Goal: Communication & Community: Answer question/provide support

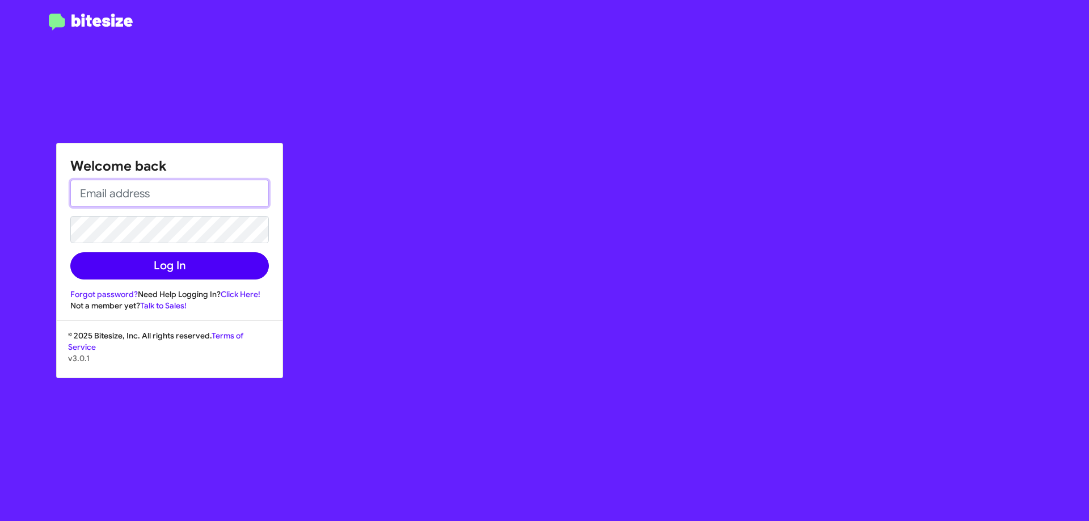
type input "[EMAIL_ADDRESS][DOMAIN_NAME]"
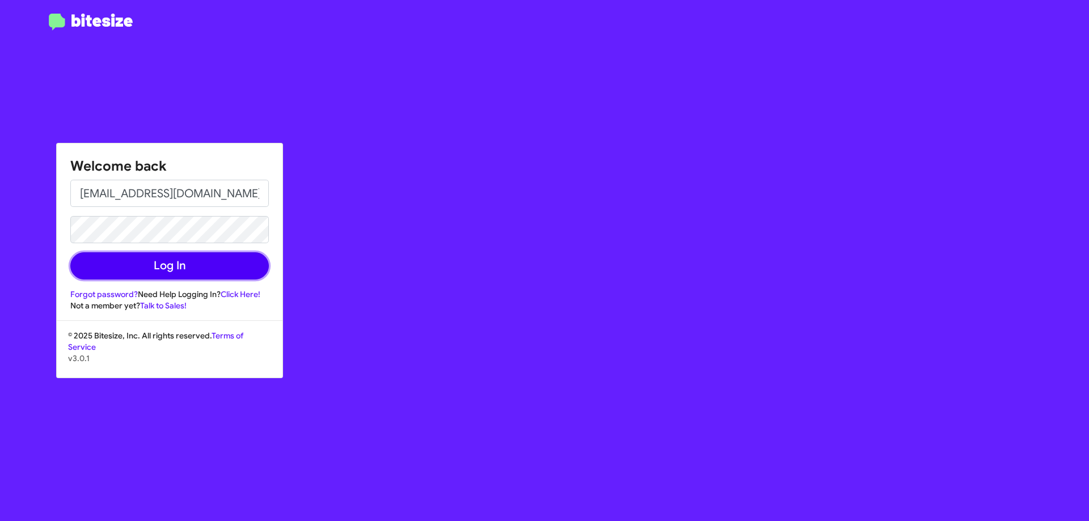
click at [169, 263] on button "Log In" at bounding box center [169, 265] width 198 height 27
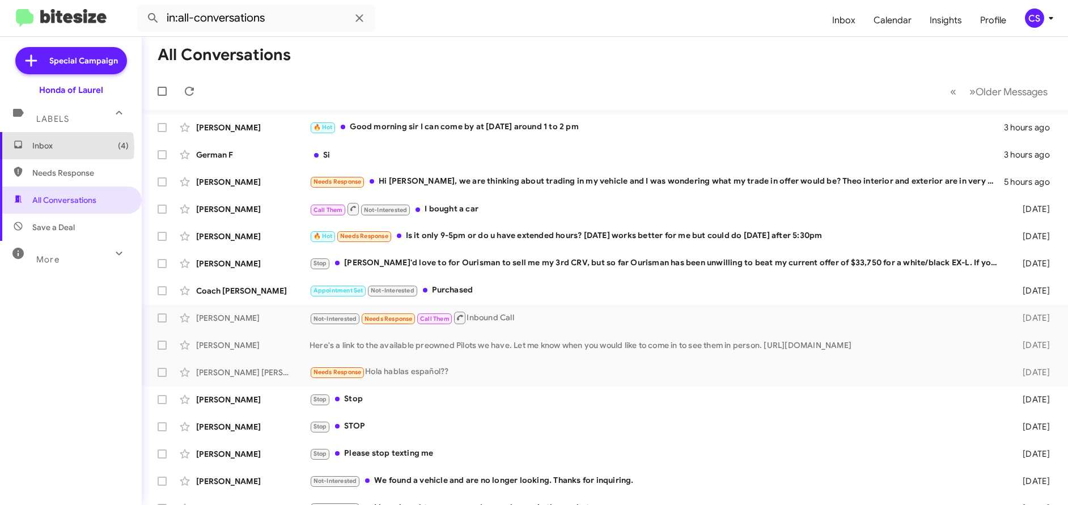
click at [44, 148] on span "Inbox (4)" at bounding box center [80, 145] width 96 height 11
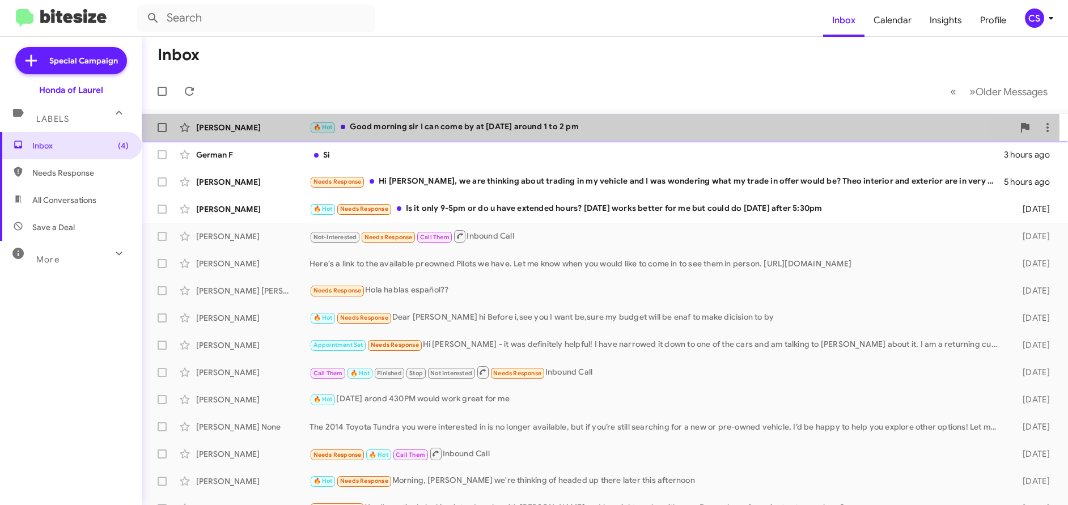
click at [233, 130] on div "[PERSON_NAME]" at bounding box center [252, 127] width 113 height 11
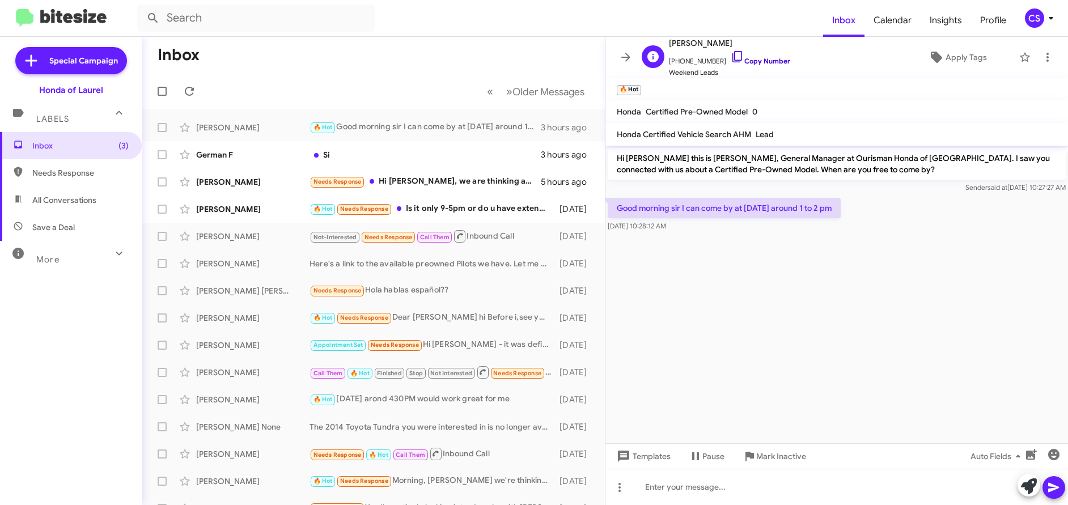
click at [767, 62] on link "Copy Number" at bounding box center [761, 61] width 60 height 9
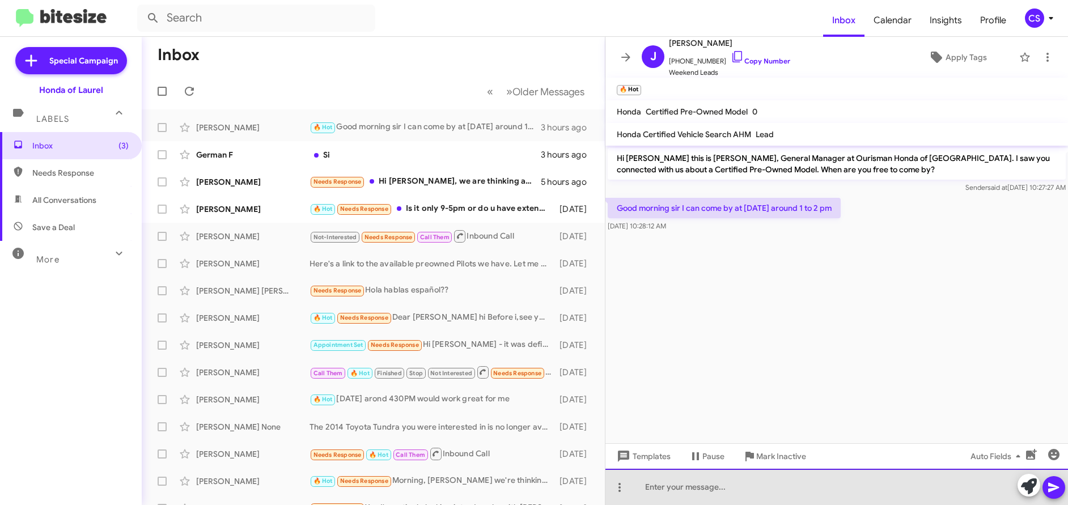
click at [658, 495] on div at bounding box center [837, 487] width 463 height 36
click at [696, 488] on div "Hello [PERSON_NAME]. What certified preowned vehicle" at bounding box center [837, 487] width 463 height 36
drag, startPoint x: 694, startPoint y: 488, endPoint x: 820, endPoint y: 496, distance: 126.2
click at [820, 496] on div "Hello [PERSON_NAME]. What certified preowned vehicle" at bounding box center [837, 487] width 463 height 36
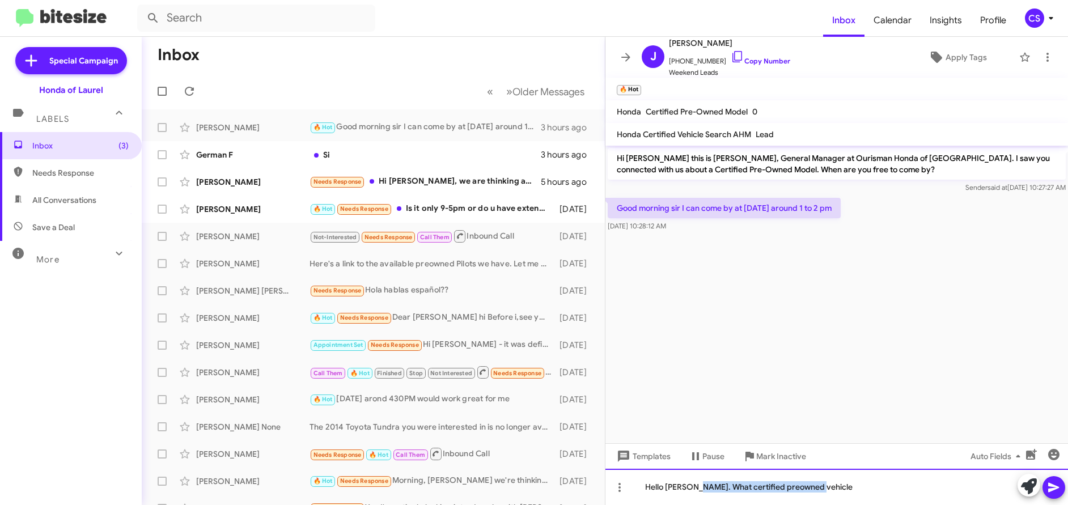
click at [696, 489] on div "Hello [PERSON_NAME]. What certified preowned vehicle" at bounding box center [837, 487] width 463 height 36
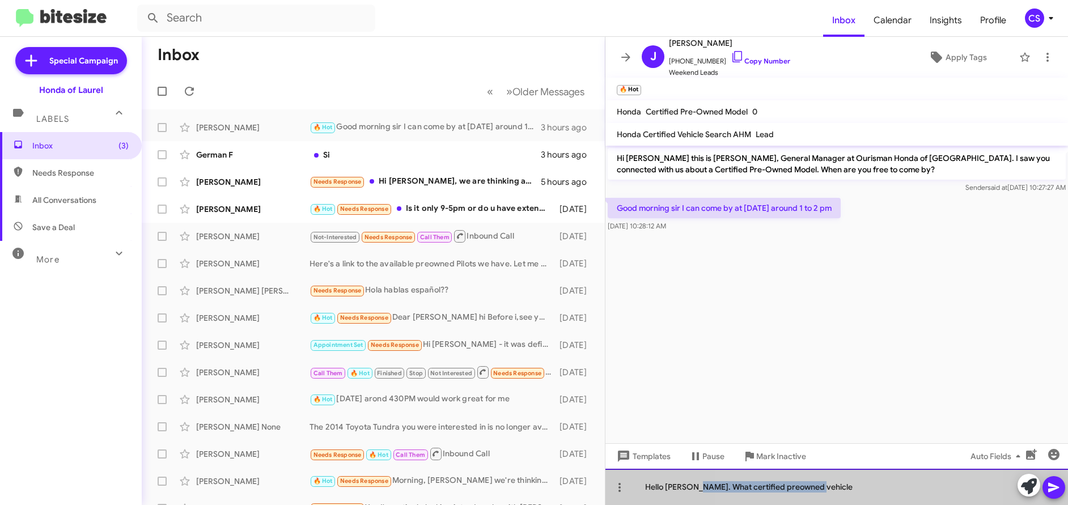
click at [820, 489] on div "Hello [PERSON_NAME]. What certified preowned vehicle" at bounding box center [837, 487] width 463 height 36
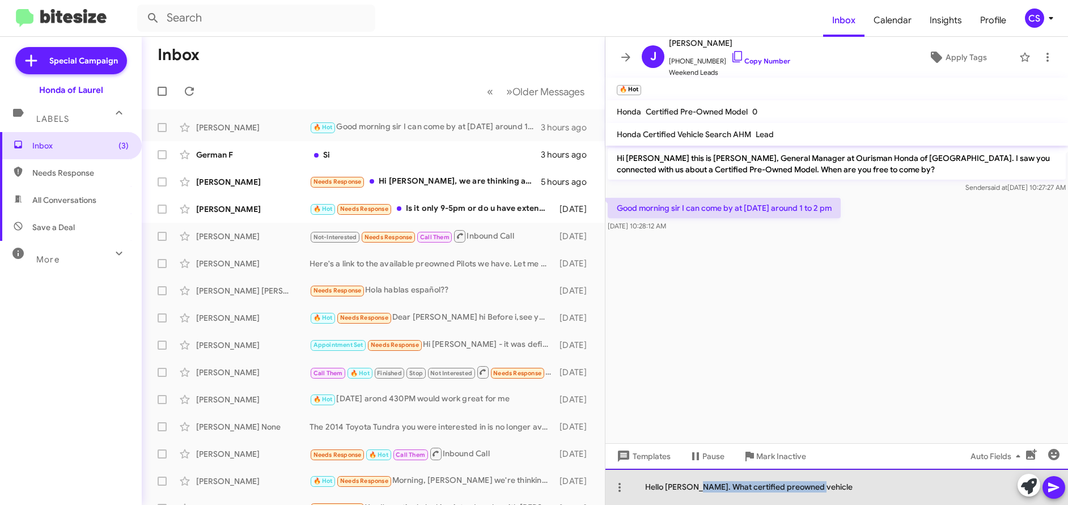
drag, startPoint x: 694, startPoint y: 487, endPoint x: 837, endPoint y: 491, distance: 143.5
click at [841, 497] on div "Hello [PERSON_NAME]. What certified preowned vehicle" at bounding box center [837, 487] width 463 height 36
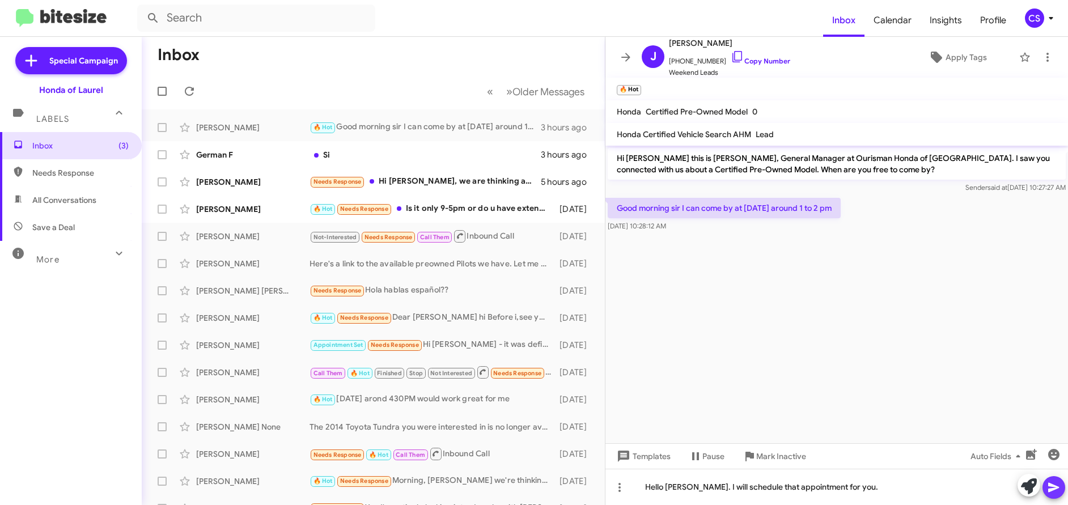
click at [1051, 490] on icon at bounding box center [1054, 488] width 14 height 14
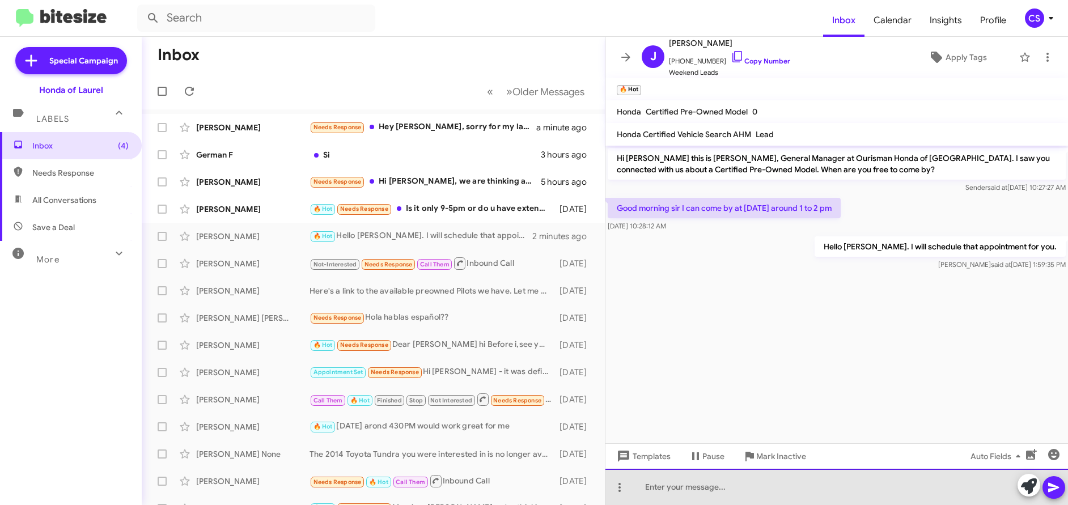
click at [651, 486] on div at bounding box center [837, 487] width 463 height 36
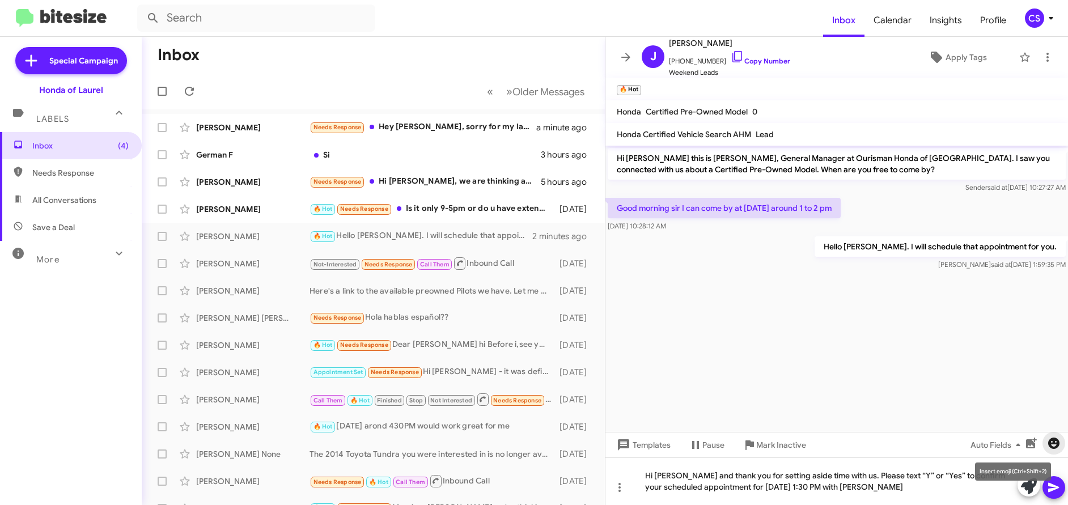
click at [1052, 444] on icon "button" at bounding box center [1053, 443] width 11 height 11
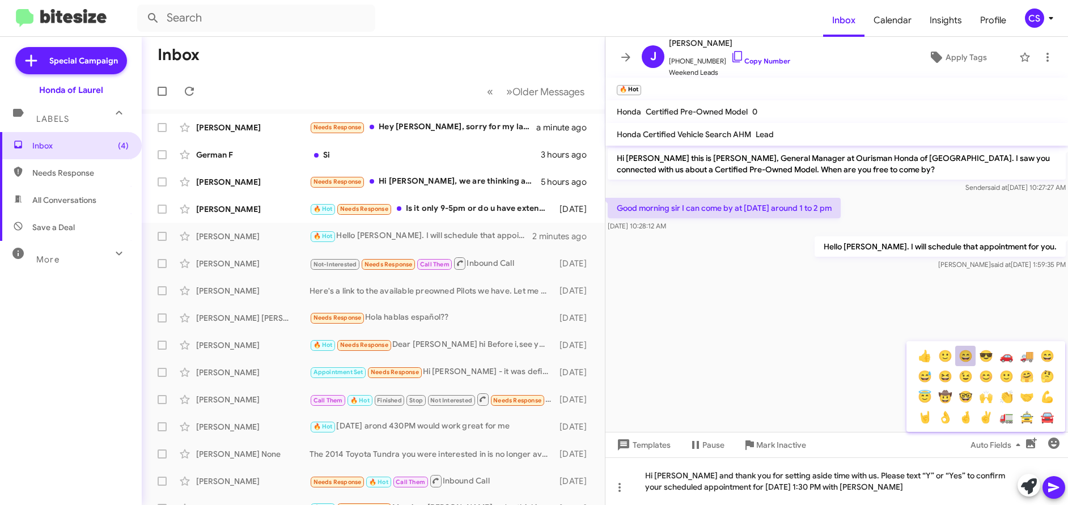
click at [963, 355] on button "😄" at bounding box center [965, 356] width 20 height 20
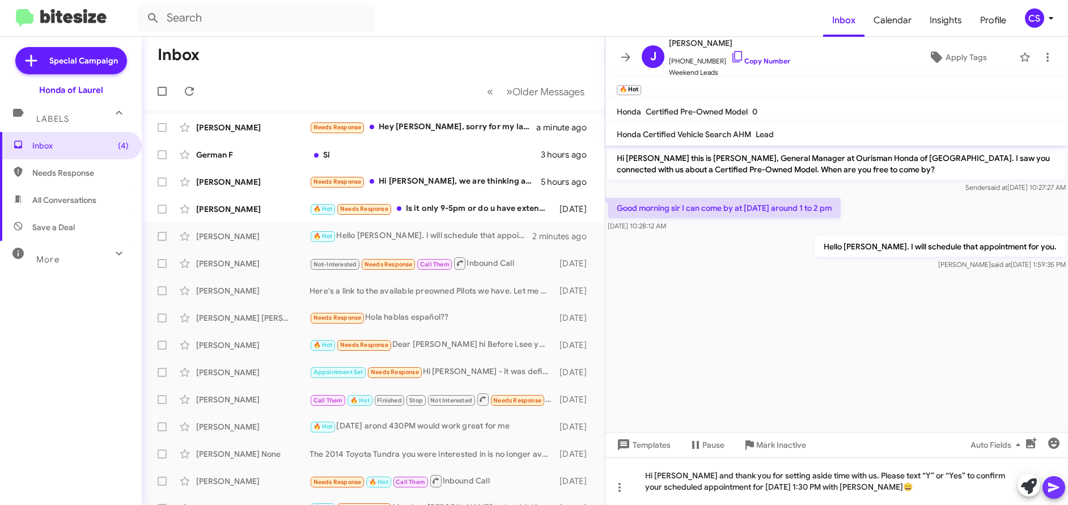
click at [1052, 486] on icon at bounding box center [1053, 488] width 11 height 10
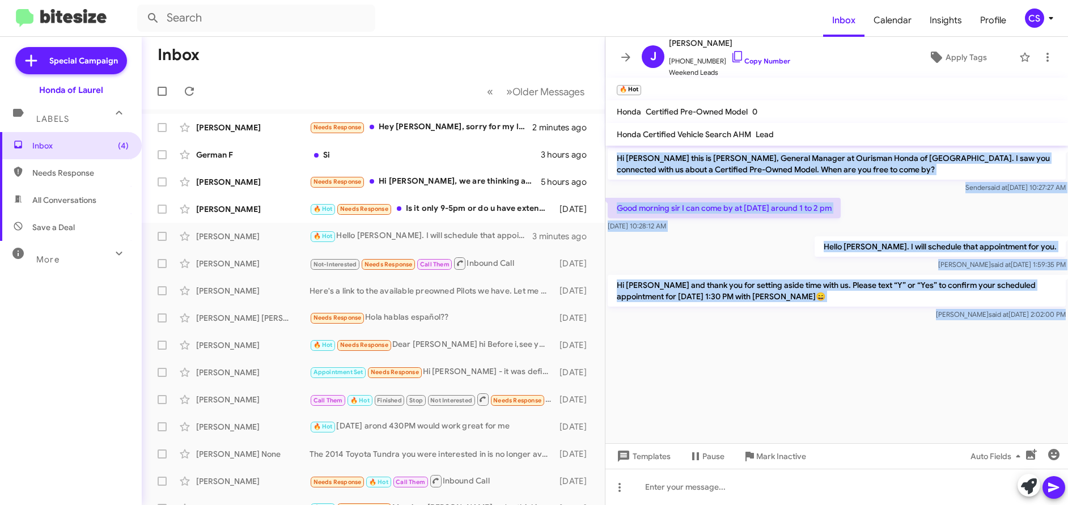
drag, startPoint x: 618, startPoint y: 158, endPoint x: 875, endPoint y: 352, distance: 322.6
click at [877, 352] on cdk-virtual-scroll-viewport "Hi [PERSON_NAME] this is [PERSON_NAME], General Manager at Ourisman Honda of [G…" at bounding box center [837, 295] width 463 height 298
copy div "Hi [PERSON_NAME] this is [PERSON_NAME], General Manager at Ourisman Honda of [G…"
click at [839, 376] on cdk-virtual-scroll-viewport "Hi [PERSON_NAME] this is [PERSON_NAME], General Manager at Ourisman Honda of [G…" at bounding box center [837, 295] width 463 height 298
click at [832, 378] on cdk-virtual-scroll-viewport "Hi [PERSON_NAME] this is [PERSON_NAME], General Manager at Ourisman Honda of [G…" at bounding box center [837, 295] width 463 height 298
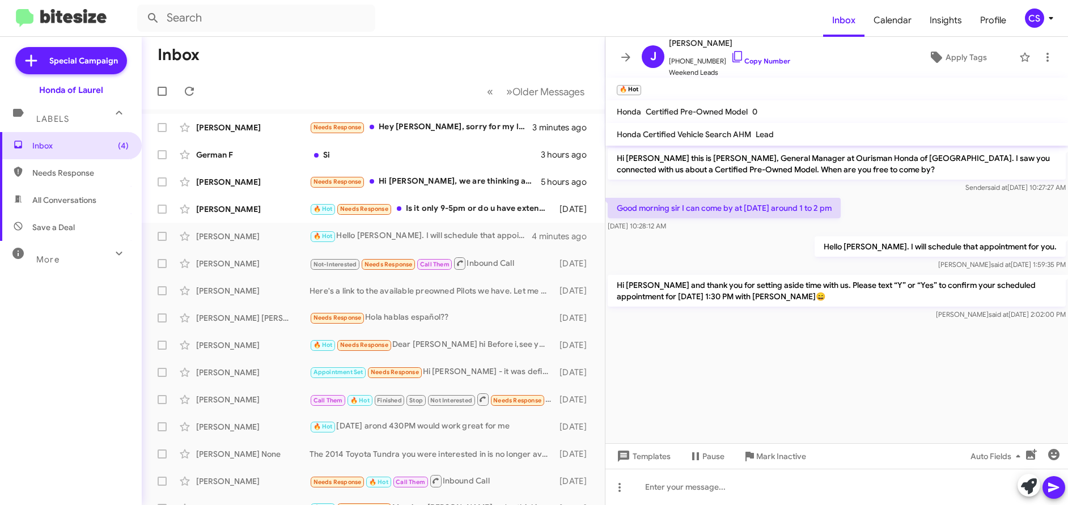
drag, startPoint x: 656, startPoint y: 333, endPoint x: 650, endPoint y: 326, distance: 9.2
click at [653, 329] on div at bounding box center [837, 328] width 463 height 11
drag, startPoint x: 630, startPoint y: 297, endPoint x: 666, endPoint y: 297, distance: 35.2
click at [666, 297] on p "Hi [PERSON_NAME] and thank you for setting aside time with us. Please text “Y” …" at bounding box center [837, 291] width 458 height 32
copy p "[DATE]"
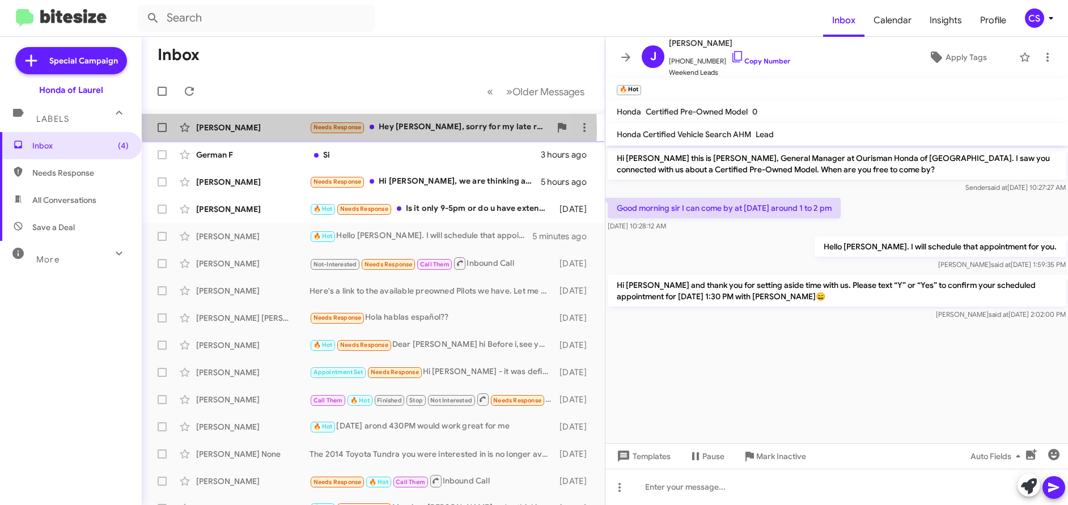
click at [225, 130] on div "[PERSON_NAME]" at bounding box center [252, 127] width 113 height 11
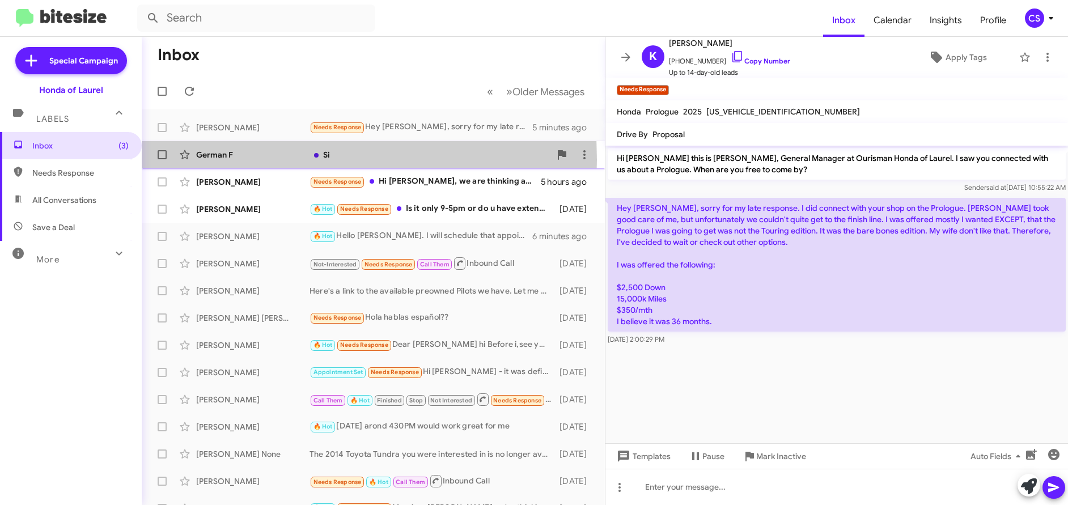
click at [218, 160] on div "German F" at bounding box center [252, 154] width 113 height 11
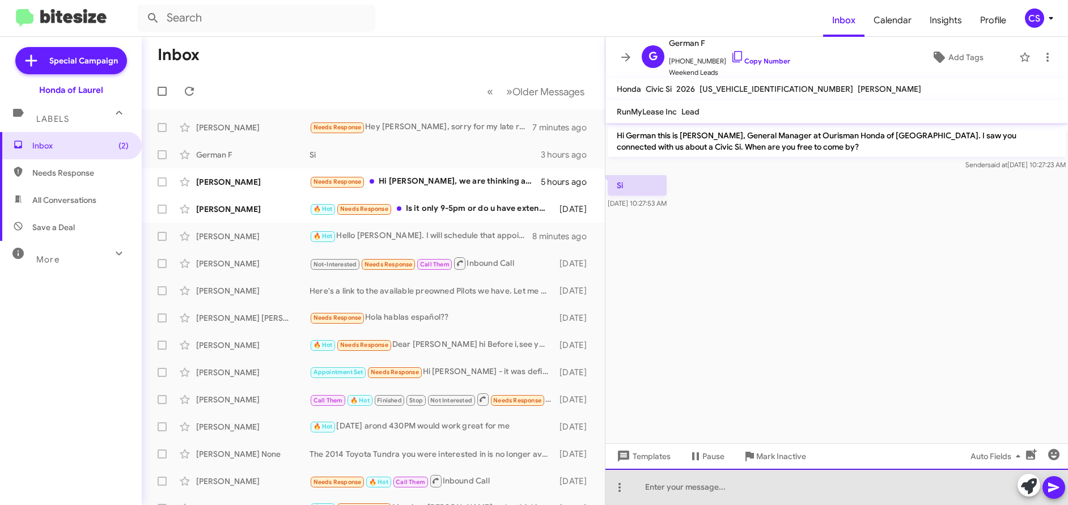
click at [658, 488] on div at bounding box center [837, 487] width 463 height 36
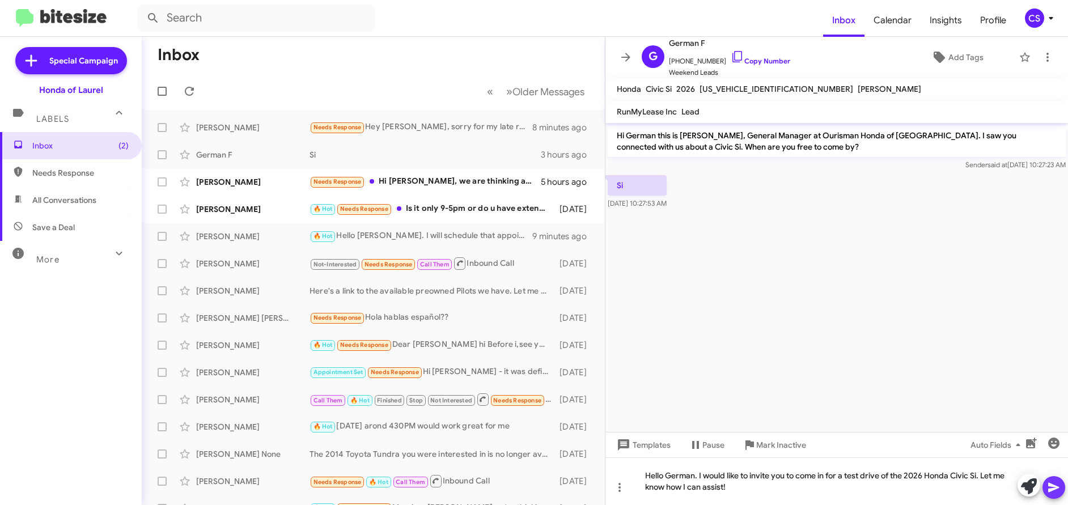
click at [1056, 488] on icon at bounding box center [1053, 488] width 11 height 10
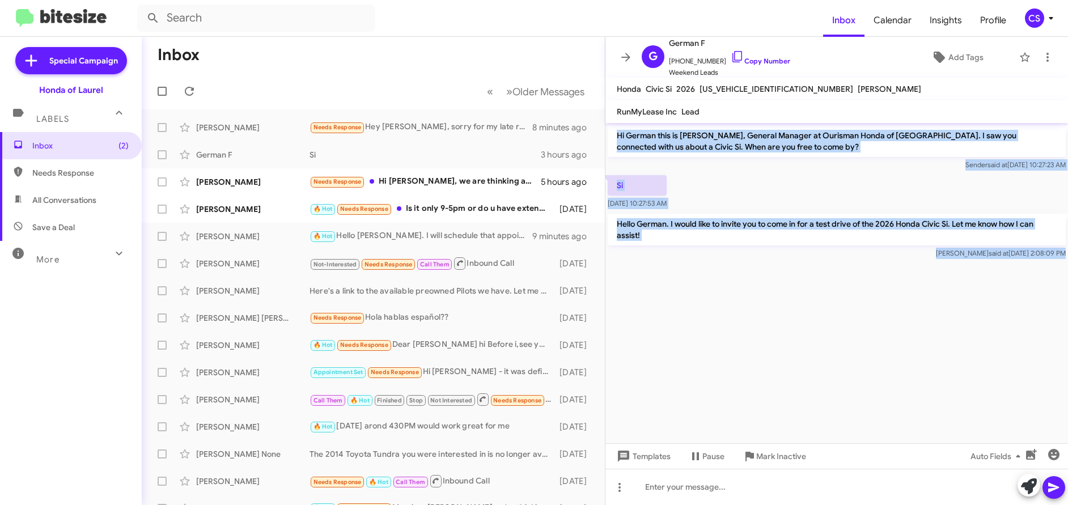
drag, startPoint x: 618, startPoint y: 136, endPoint x: 812, endPoint y: 343, distance: 284.0
click at [815, 343] on cdk-virtual-scroll-viewport "Hi German this is [PERSON_NAME], General Manager at Ourisman Honda of [GEOGRAPH…" at bounding box center [837, 283] width 463 height 320
copy div "Hi German this is [PERSON_NAME], General Manager at Ourisman Honda of [GEOGRAPH…"
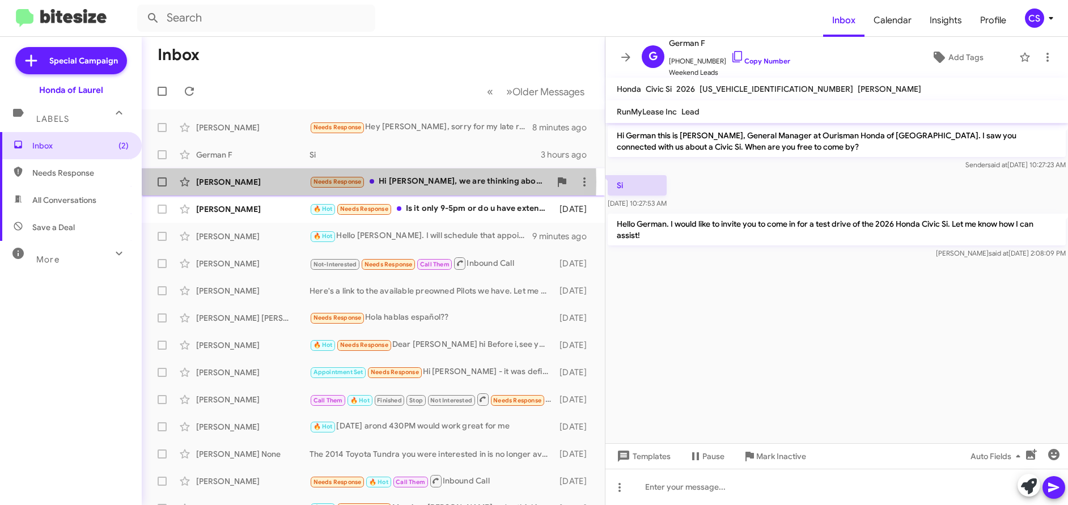
click at [230, 181] on div "[PERSON_NAME]" at bounding box center [252, 181] width 113 height 11
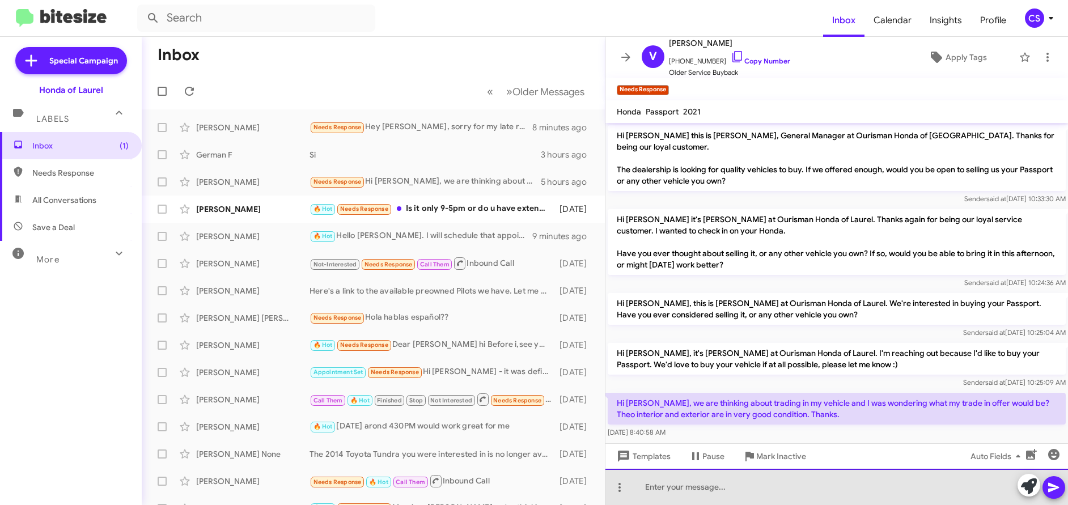
click at [652, 486] on div at bounding box center [837, 487] width 463 height 36
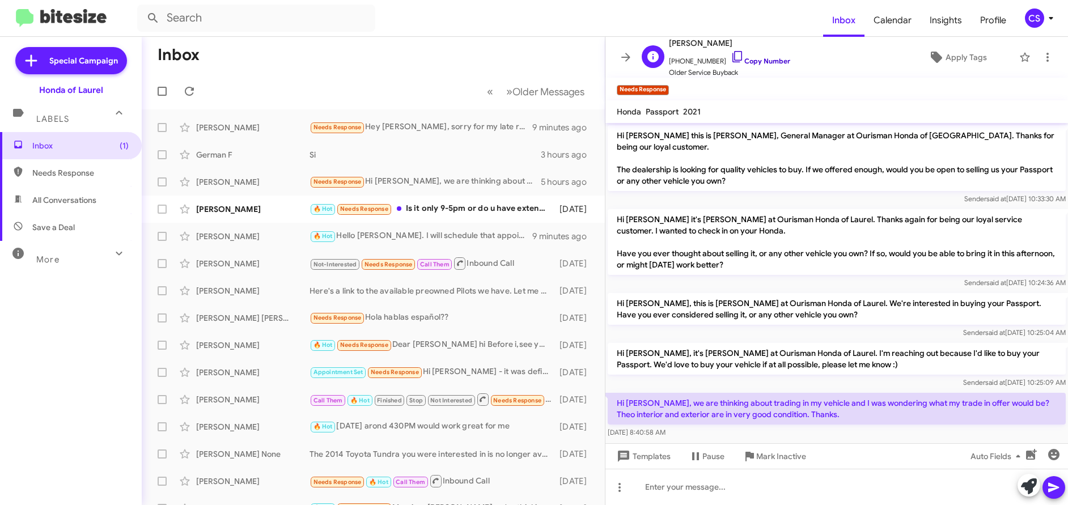
click at [752, 58] on link "Copy Number" at bounding box center [761, 61] width 60 height 9
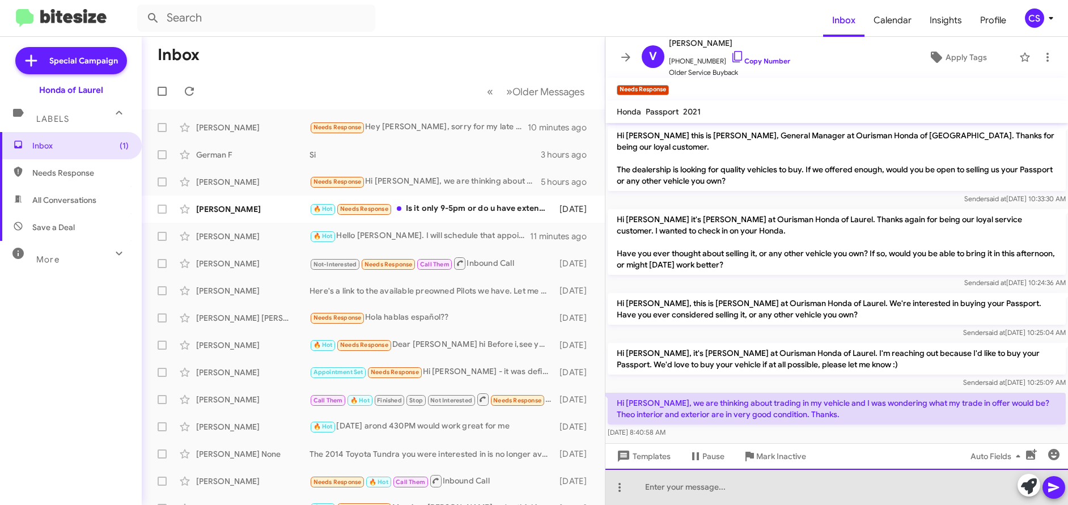
click at [662, 489] on div at bounding box center [837, 487] width 463 height 36
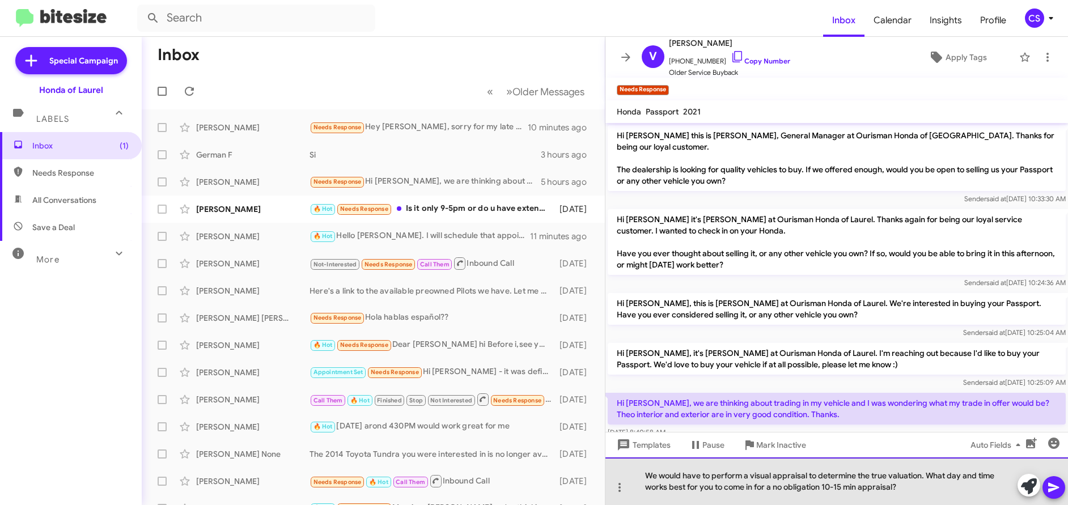
click at [646, 476] on div "We would have to perform a visual appraisal to determine the true valuation. Wh…" at bounding box center [837, 482] width 463 height 48
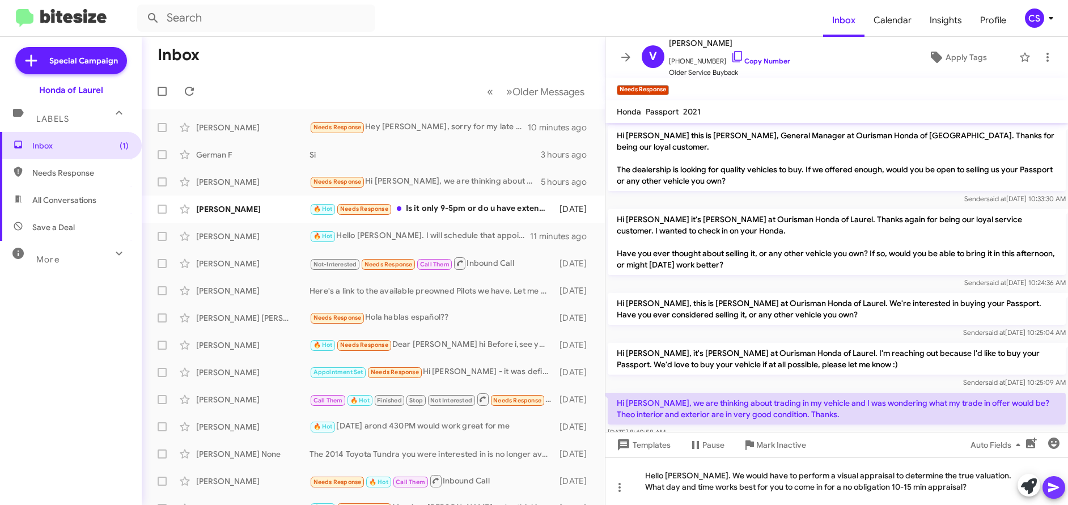
click at [1051, 490] on icon at bounding box center [1053, 488] width 11 height 10
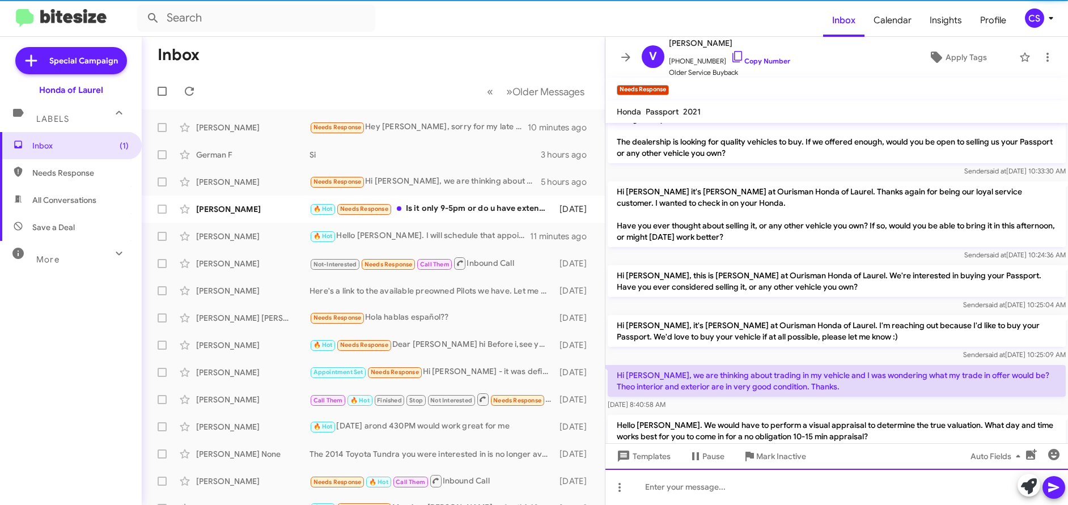
scroll to position [53, 0]
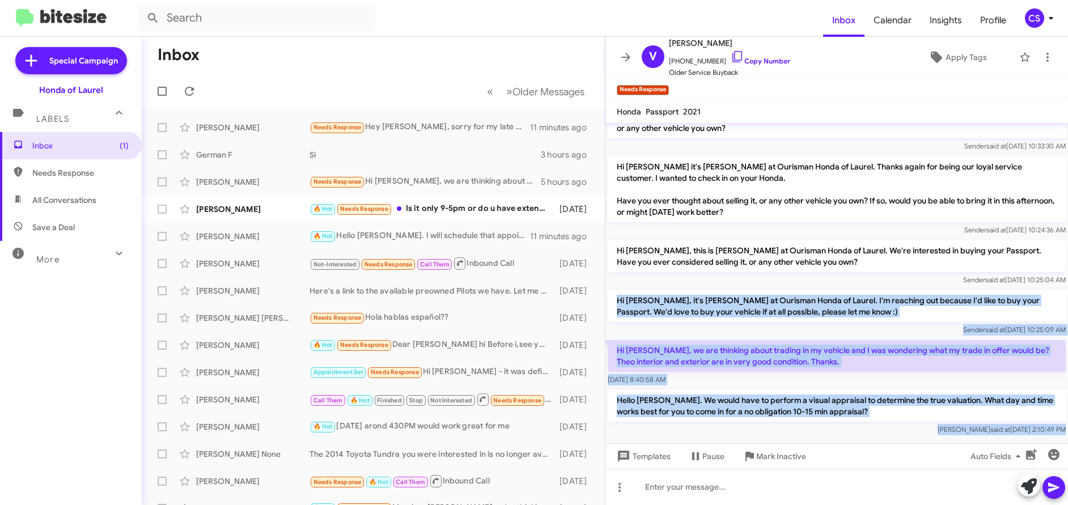
drag, startPoint x: 617, startPoint y: 289, endPoint x: 930, endPoint y: 435, distance: 346.0
click at [932, 434] on cdk-virtual-scroll-viewport "Hi [PERSON_NAME] this is [PERSON_NAME], General Manager at Ourisman Honda of [G…" at bounding box center [837, 283] width 463 height 320
copy div "Hi [PERSON_NAME], it's [PERSON_NAME] at Ourisman Honda of Laurel. I'm reaching …"
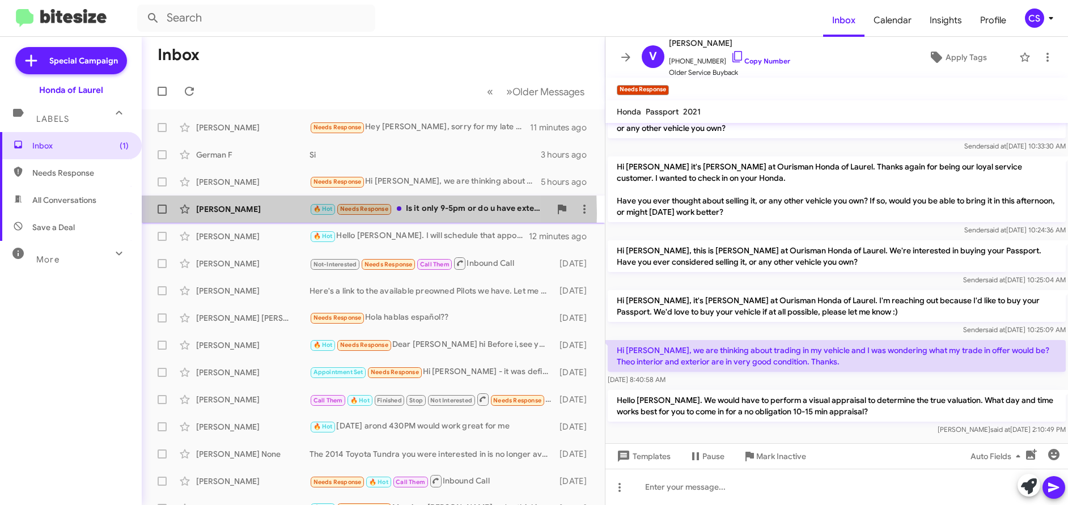
click at [209, 214] on div "[PERSON_NAME]" at bounding box center [252, 209] width 113 height 11
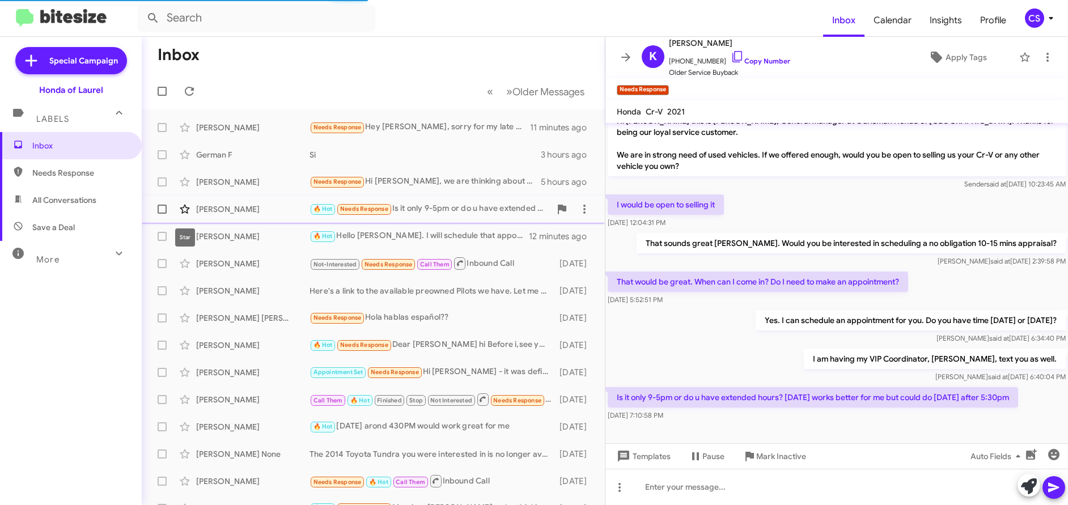
scroll to position [15, 0]
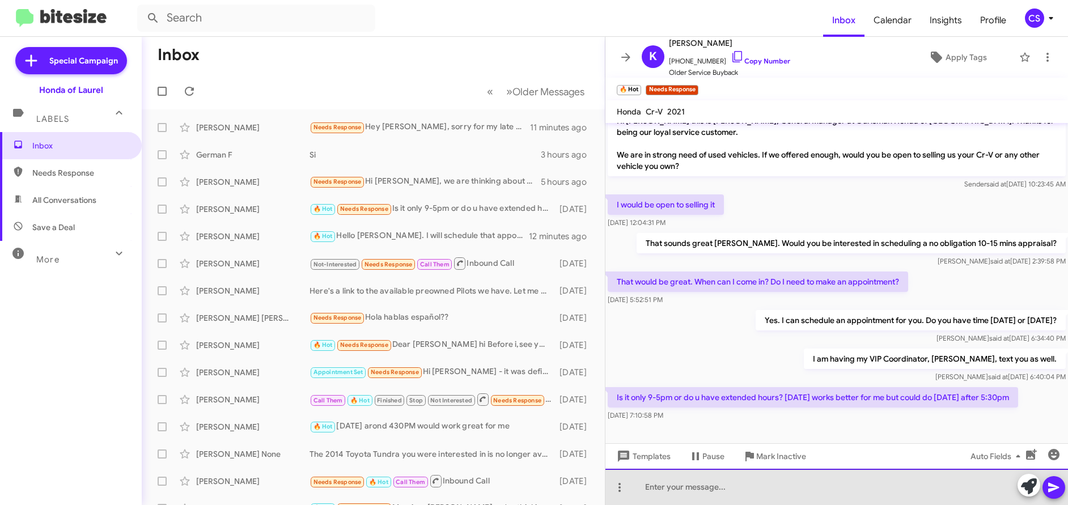
click at [656, 488] on div at bounding box center [837, 487] width 463 height 36
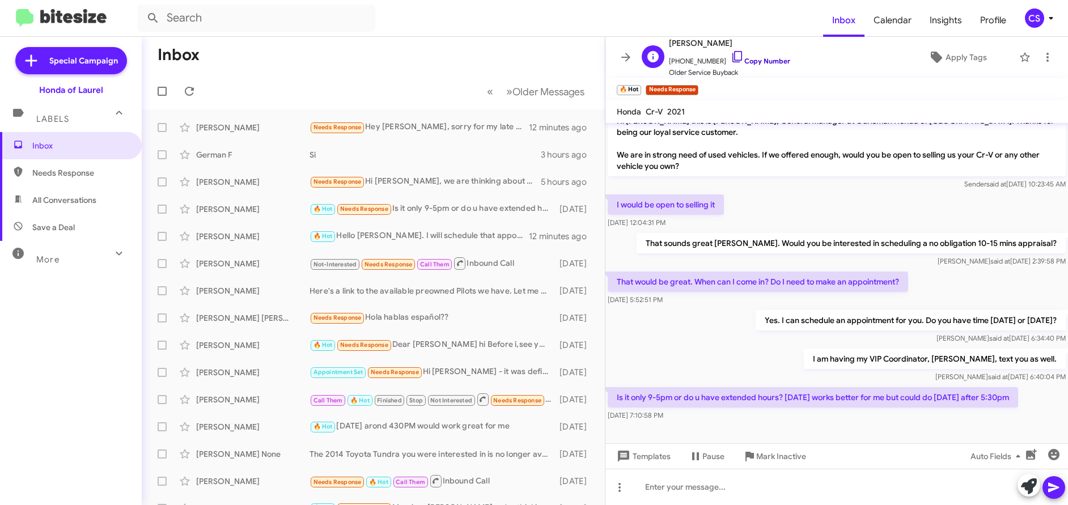
click at [754, 60] on link "Copy Number" at bounding box center [761, 61] width 60 height 9
click at [68, 197] on span "All Conversations" at bounding box center [64, 199] width 64 height 11
type input "in:all-conversations"
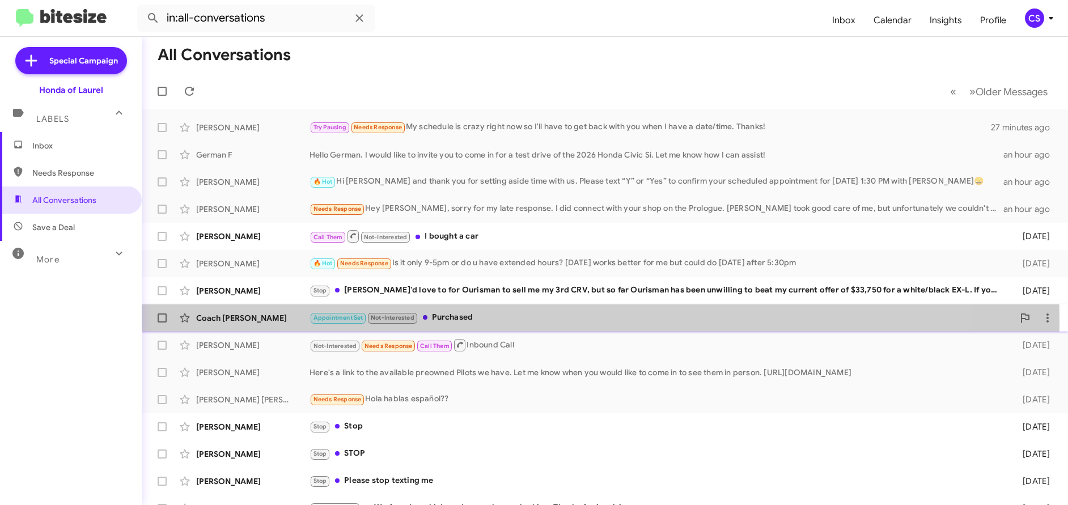
click at [223, 321] on div "Coach [PERSON_NAME]" at bounding box center [252, 317] width 113 height 11
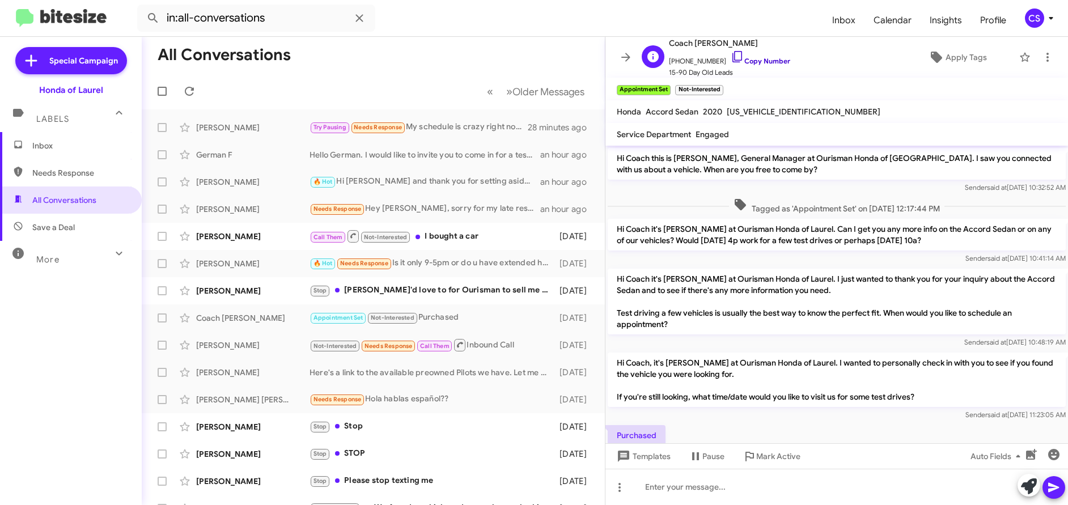
click at [762, 59] on link "Copy Number" at bounding box center [761, 61] width 60 height 9
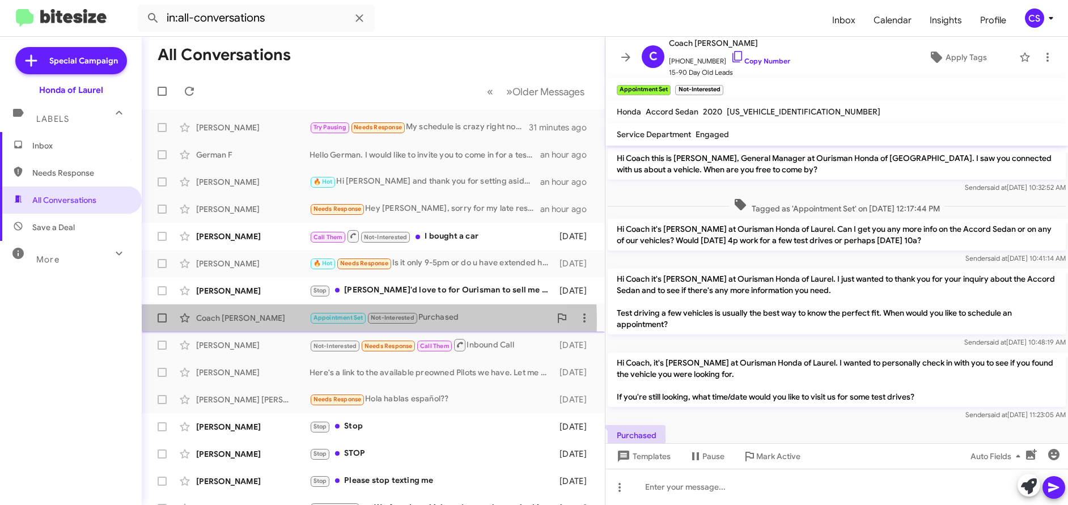
click at [221, 321] on div "Coach [PERSON_NAME]" at bounding box center [252, 317] width 113 height 11
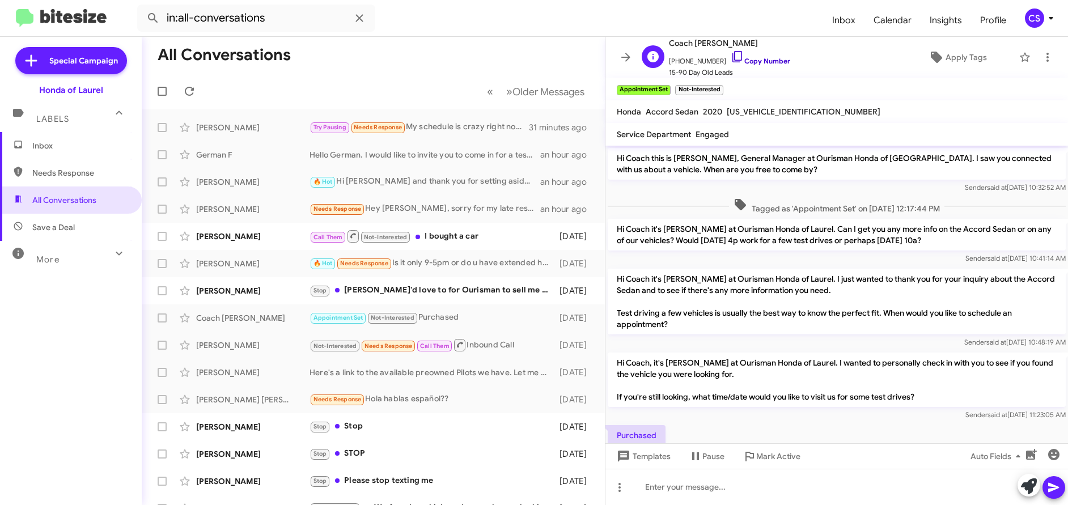
click at [759, 62] on link "Copy Number" at bounding box center [761, 61] width 60 height 9
click at [50, 147] on span "Inbox" at bounding box center [80, 145] width 96 height 11
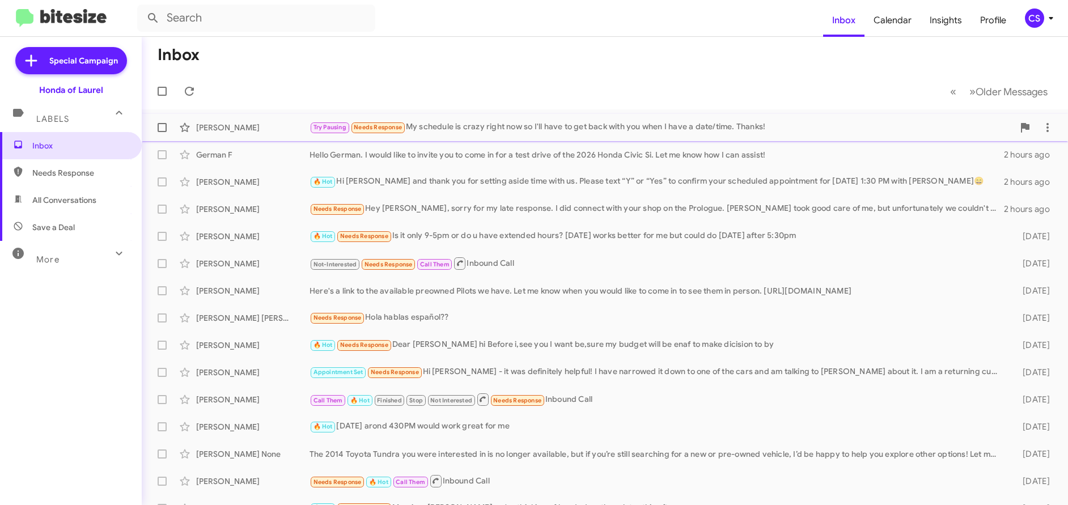
click at [216, 128] on div "[PERSON_NAME]" at bounding box center [252, 127] width 113 height 11
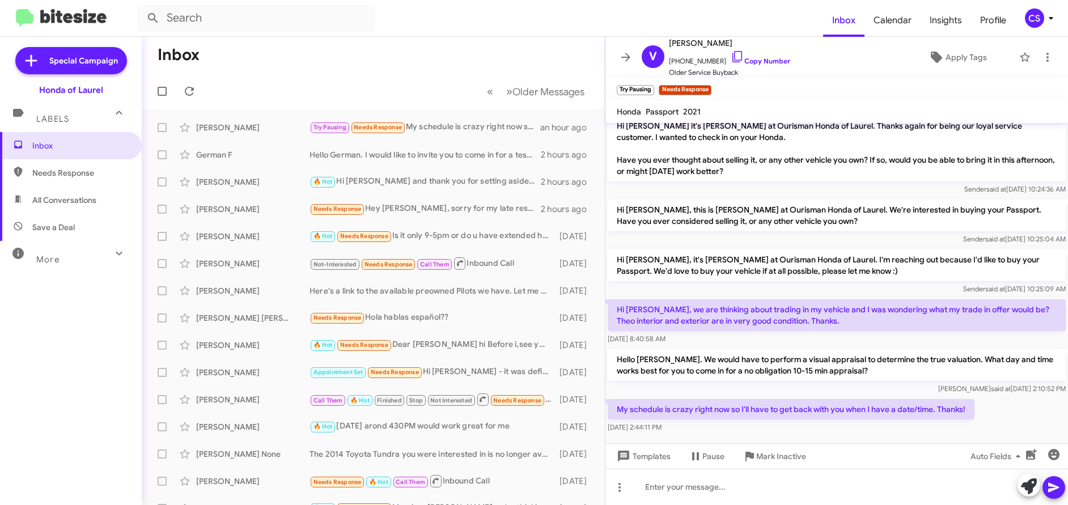
scroll to position [94, 0]
click at [655, 493] on div at bounding box center [837, 487] width 463 height 36
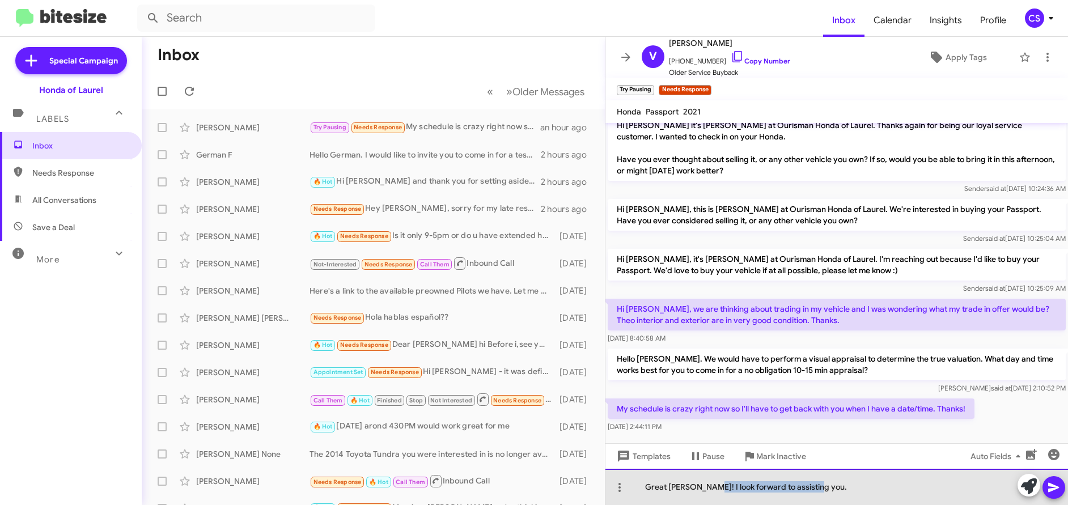
drag, startPoint x: 702, startPoint y: 488, endPoint x: 821, endPoint y: 489, distance: 119.1
click at [824, 489] on div "Great [PERSON_NAME]! I look forward to assisting you." at bounding box center [837, 487] width 463 height 36
click at [751, 490] on div "Great [PERSON_NAME]! I will let" at bounding box center [837, 487] width 463 height 36
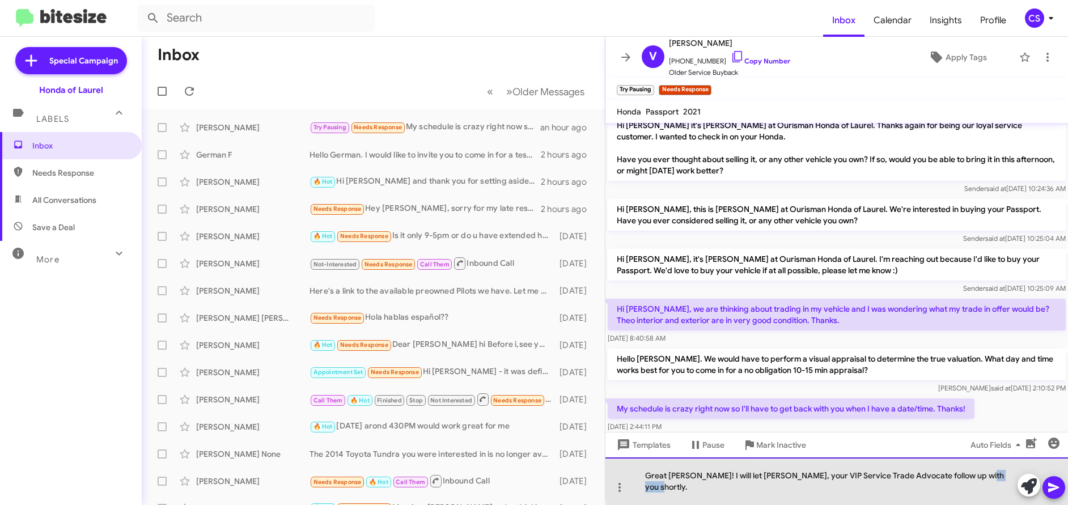
drag, startPoint x: 970, startPoint y: 488, endPoint x: 1000, endPoint y: 486, distance: 29.5
click at [1000, 488] on div "Great [PERSON_NAME]! I will let [PERSON_NAME], your VIP Service Trade Advocate …" at bounding box center [837, 482] width 463 height 48
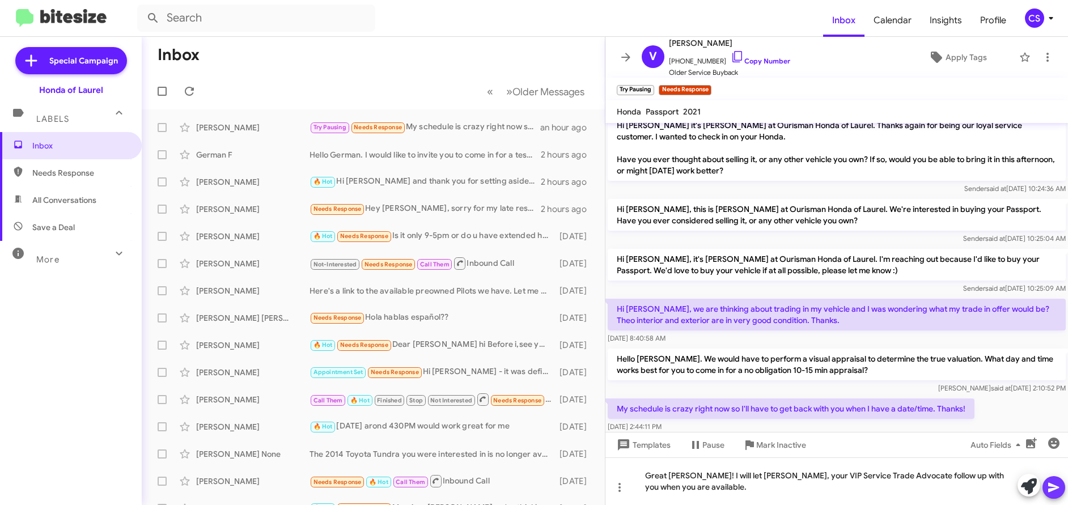
click at [1056, 488] on icon at bounding box center [1054, 488] width 14 height 14
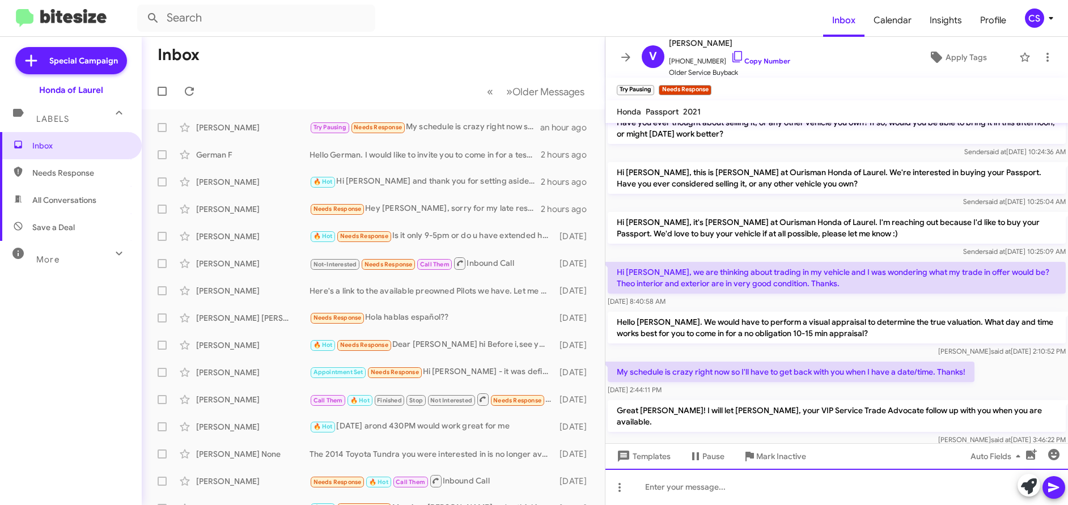
scroll to position [136, 0]
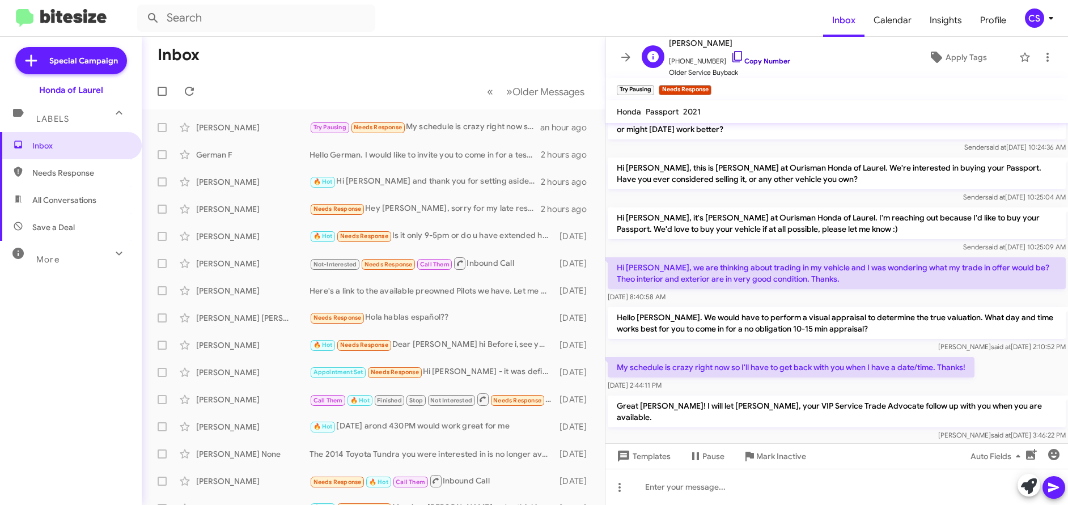
click at [763, 59] on link "Copy Number" at bounding box center [761, 61] width 60 height 9
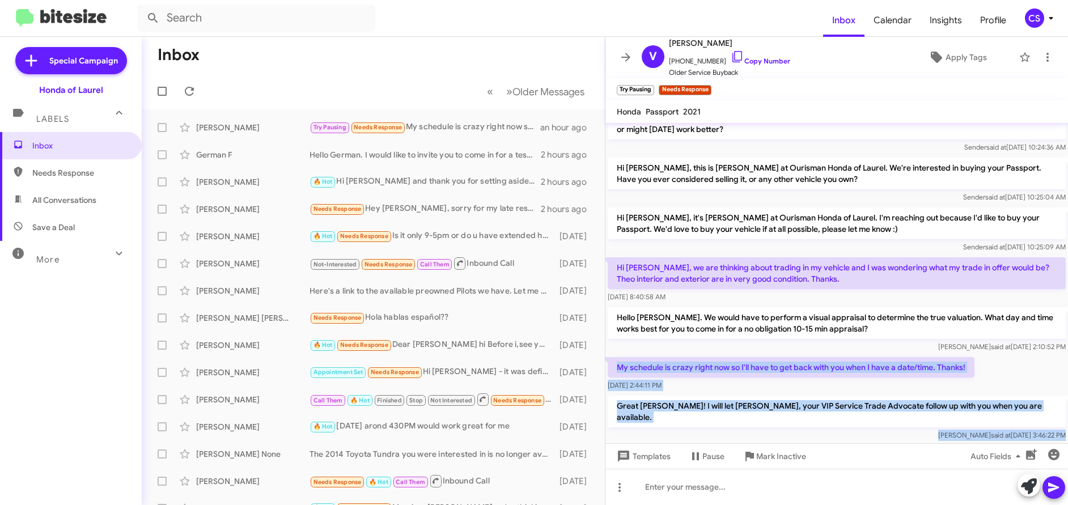
drag, startPoint x: 617, startPoint y: 357, endPoint x: 839, endPoint y: 433, distance: 234.9
click at [839, 433] on cdk-virtual-scroll-viewport "Hi [PERSON_NAME] this is [PERSON_NAME], General Manager at Ourisman Honda of [G…" at bounding box center [837, 283] width 463 height 320
copy div "My schedule is crazy right now so I'll have to get back with you when I have a …"
